Goal: Task Accomplishment & Management: Complete application form

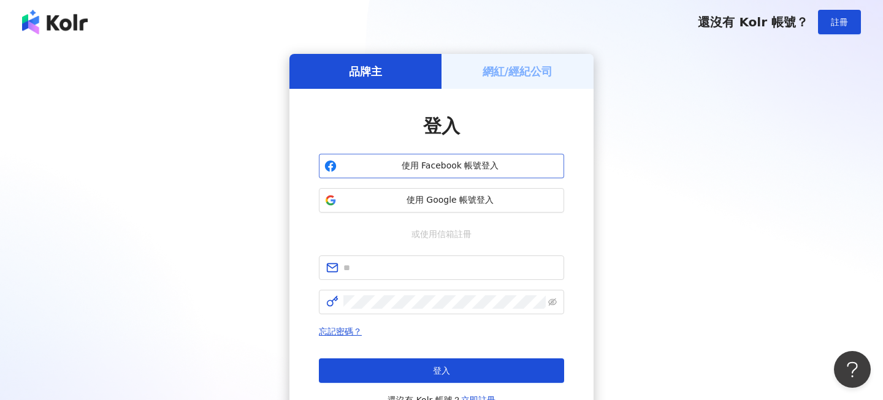
click at [495, 167] on span "使用 Facebook 帳號登入" at bounding box center [449, 166] width 217 height 12
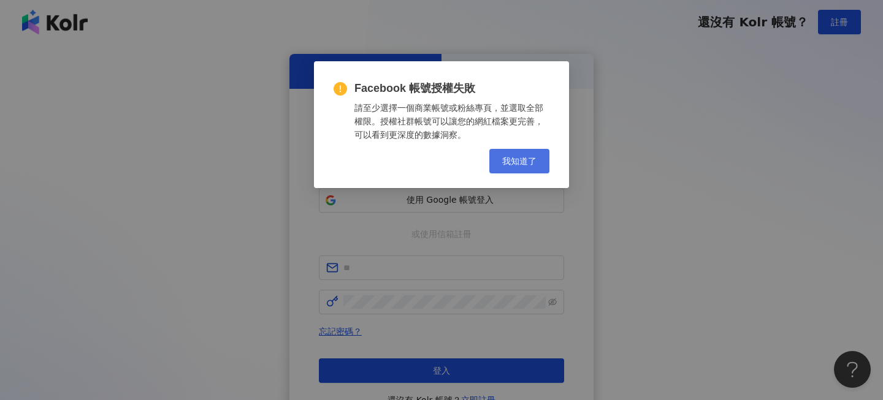
click at [529, 170] on button "我知道了" at bounding box center [519, 161] width 60 height 25
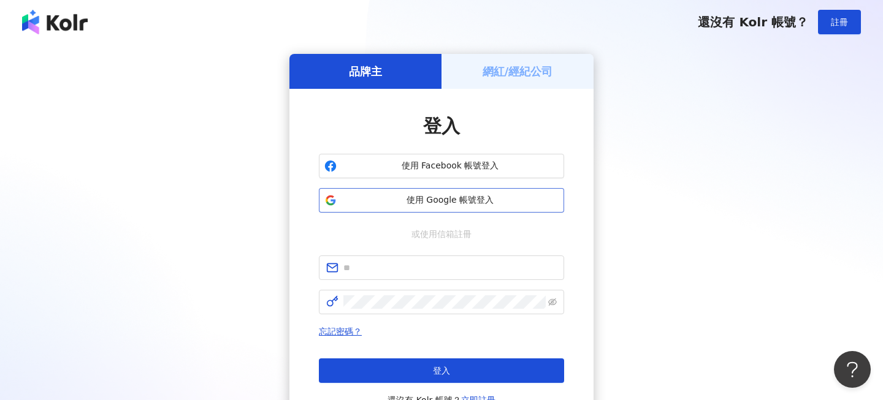
click at [483, 200] on span "使用 Google 帳號登入" at bounding box center [449, 200] width 217 height 12
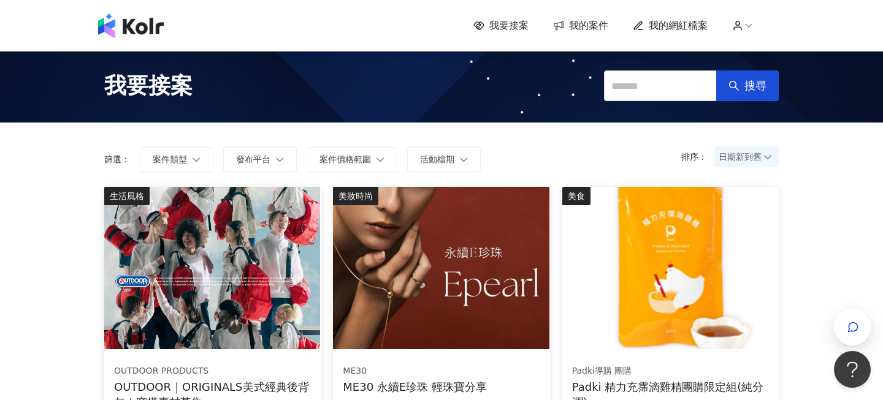
click at [595, 25] on span "我的案件" at bounding box center [588, 25] width 39 height 13
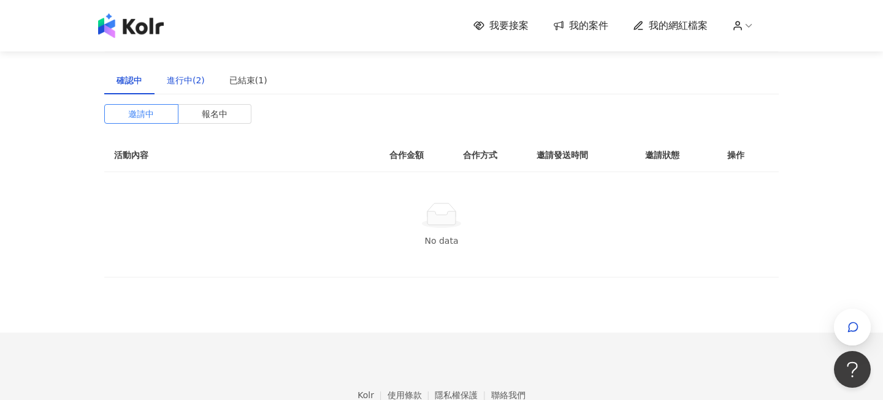
click at [197, 85] on div "進行中(2)" at bounding box center [186, 80] width 38 height 13
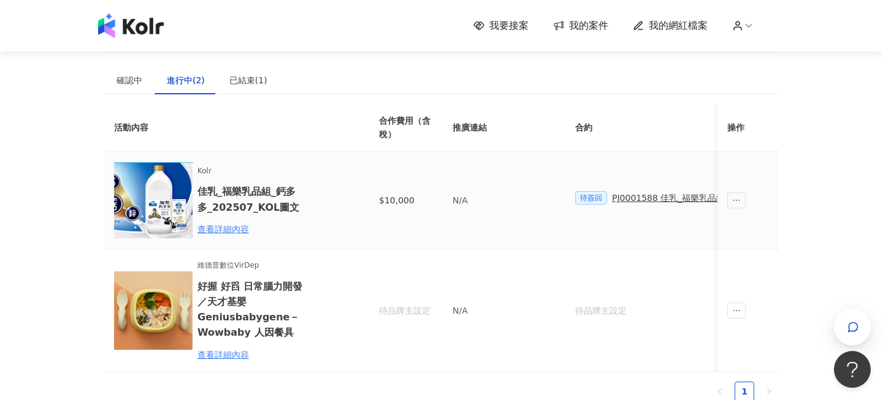
click at [599, 199] on span "待簽回" at bounding box center [591, 197] width 32 height 13
click at [660, 199] on div "PJ0001588 佳乳_福樂乳品組_鈣多多_202507_活動確認單" at bounding box center [725, 197] width 227 height 13
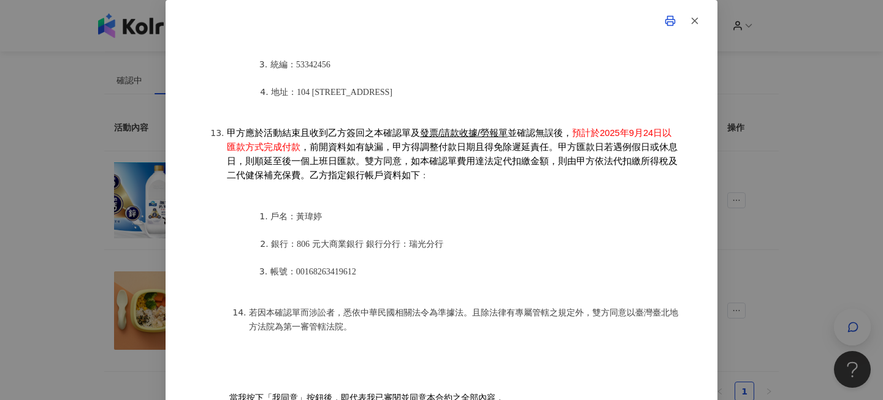
scroll to position [42, 0]
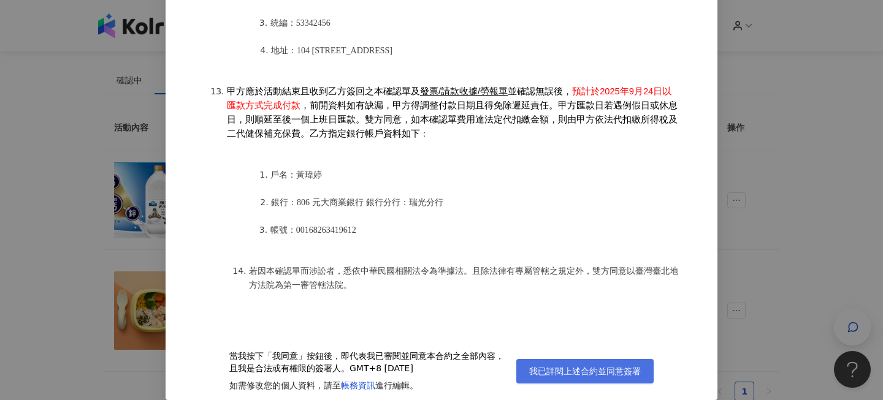
click at [558, 364] on button "我已詳閱上述合約並同意簽署" at bounding box center [584, 371] width 137 height 25
